Goal: Find specific page/section: Find specific page/section

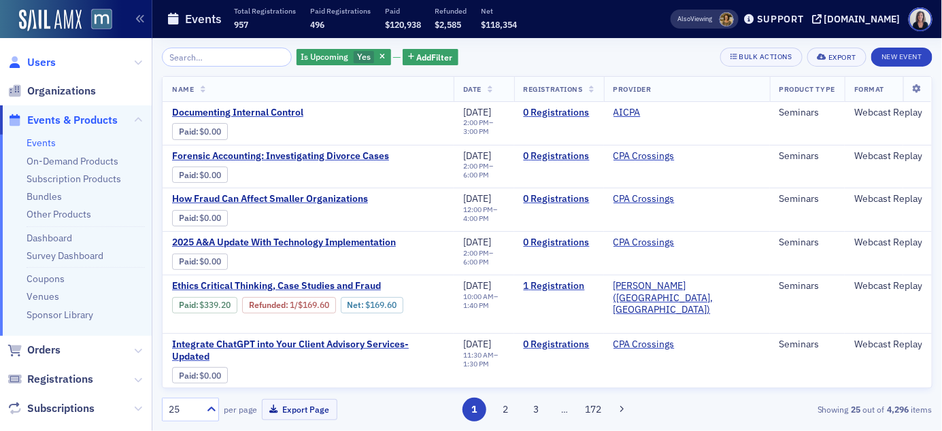
click at [50, 62] on span "Users" at bounding box center [41, 62] width 29 height 15
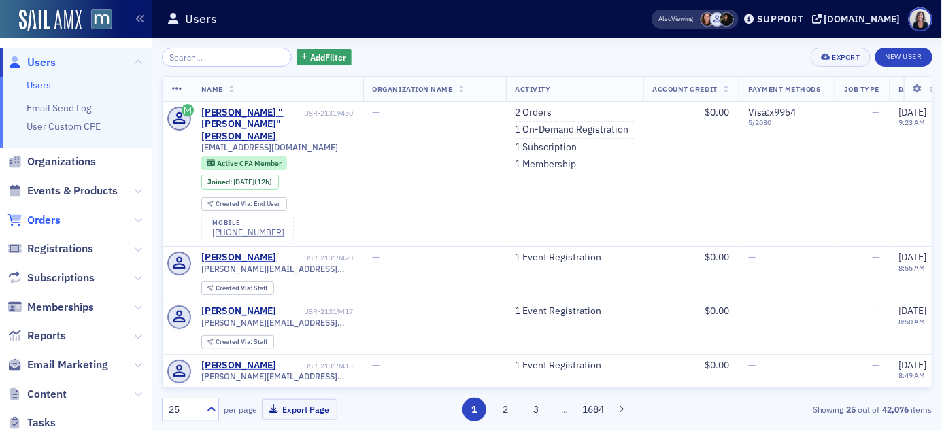
click at [39, 221] on span "Orders" at bounding box center [43, 220] width 33 height 15
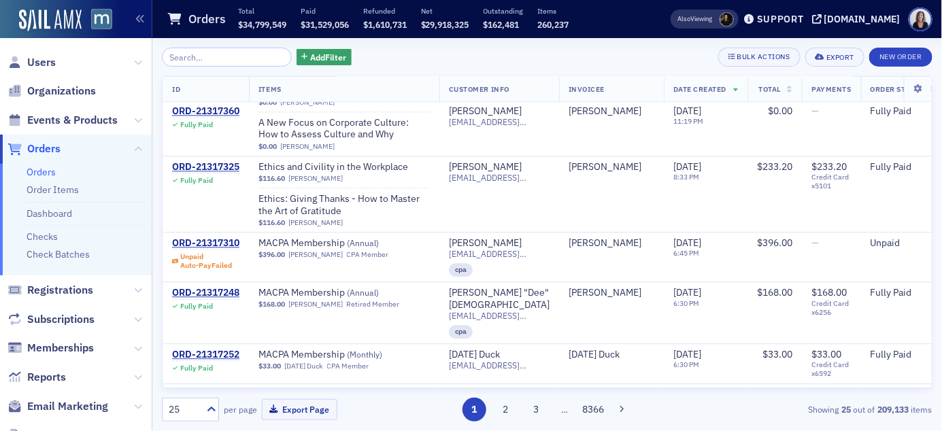
scroll to position [1082, 0]
